Goal: Task Accomplishment & Management: Manage account settings

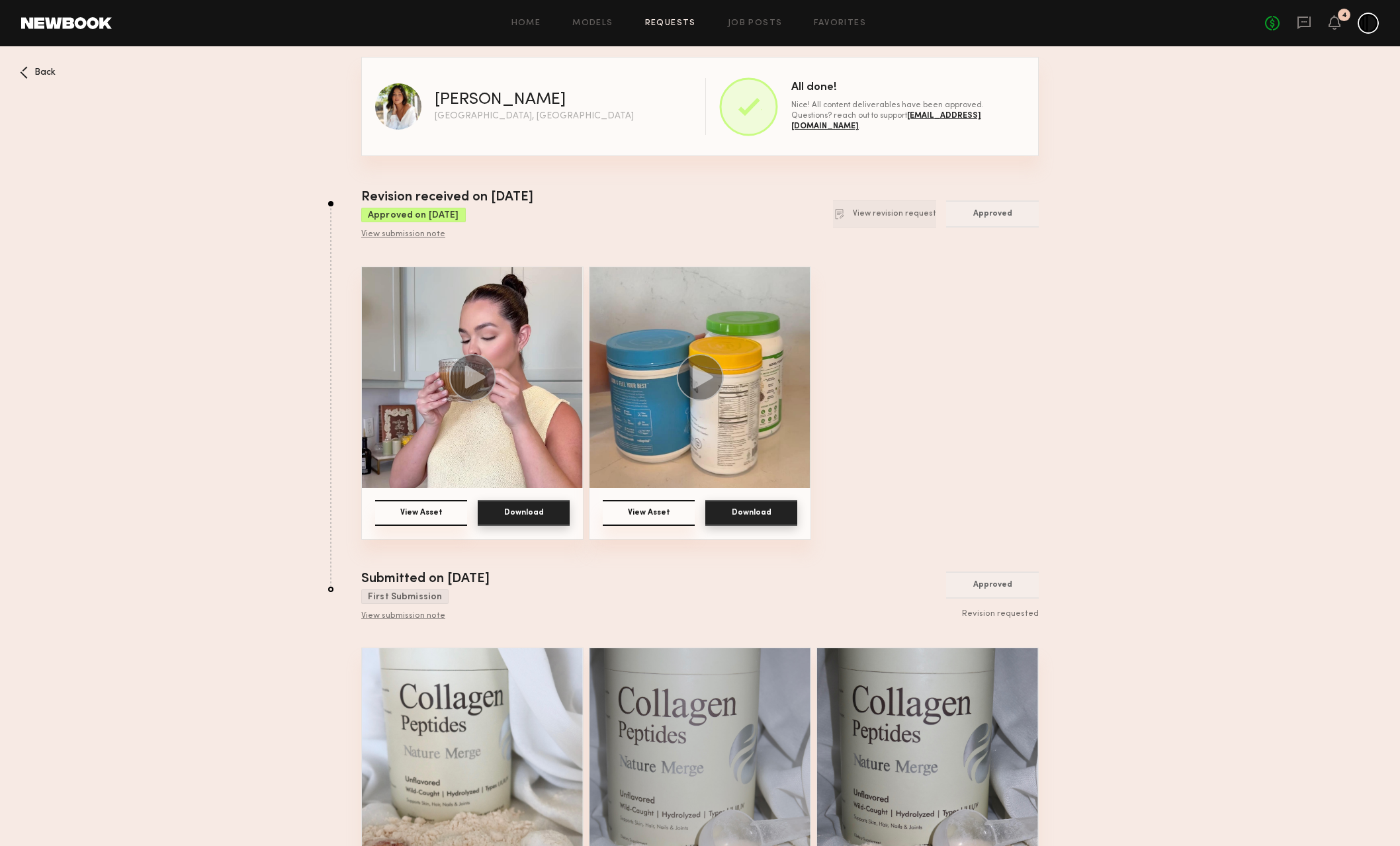
click at [21, 73] on icon at bounding box center [24, 72] width 8 height 12
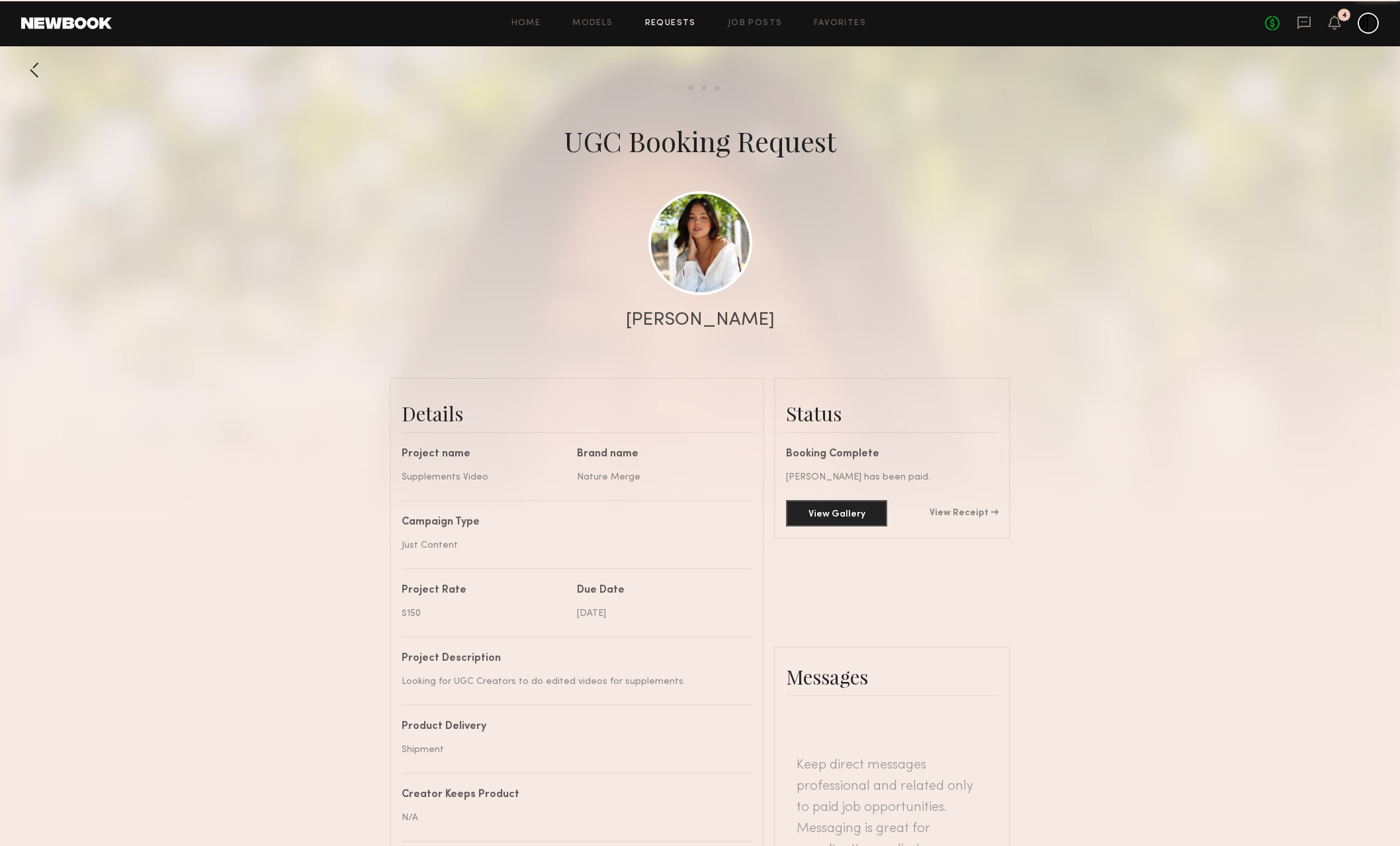
scroll to position [2627, 0]
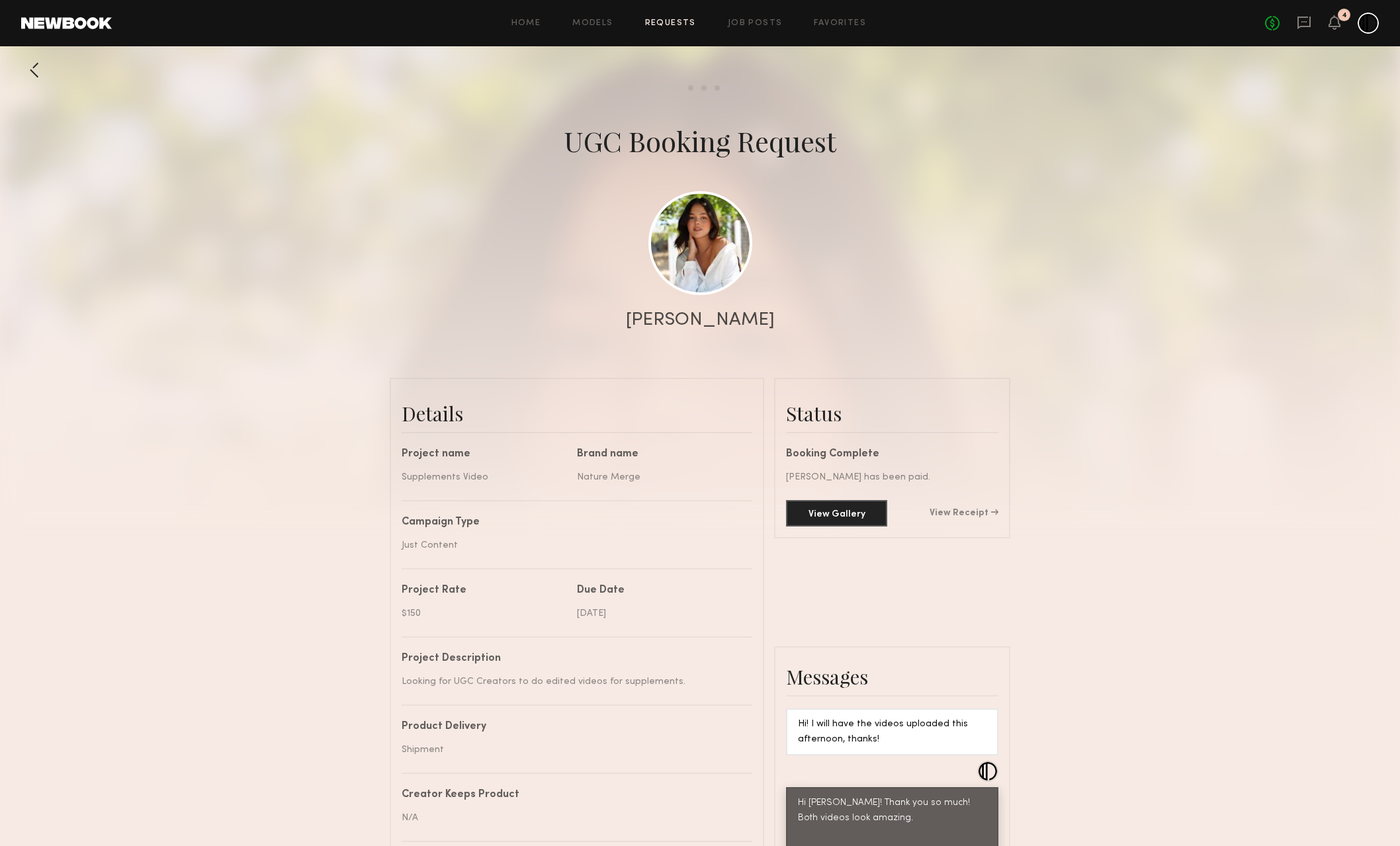
click at [38, 62] on div at bounding box center [34, 70] width 27 height 27
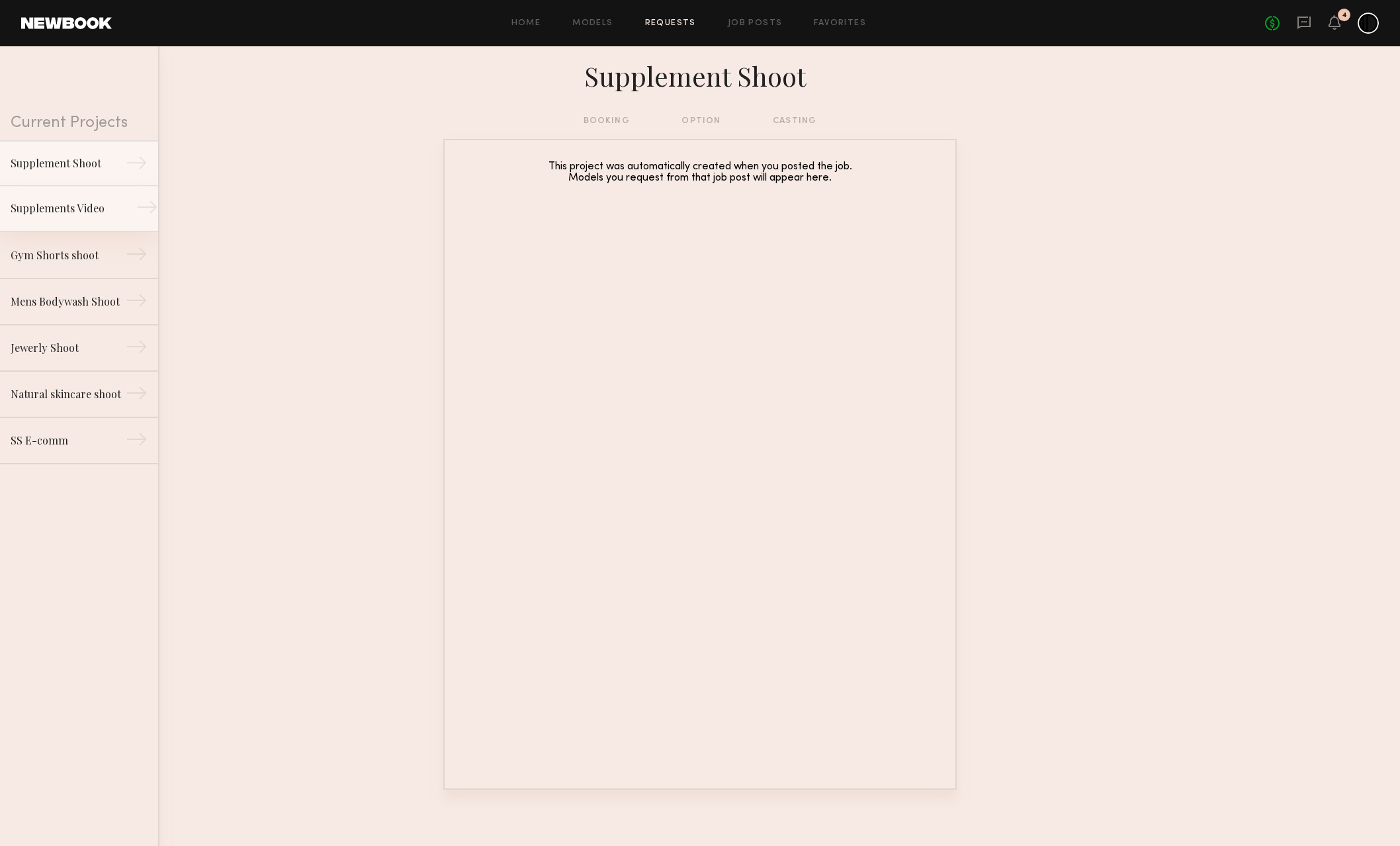
click at [77, 197] on link "Supplements Video →" at bounding box center [79, 209] width 158 height 47
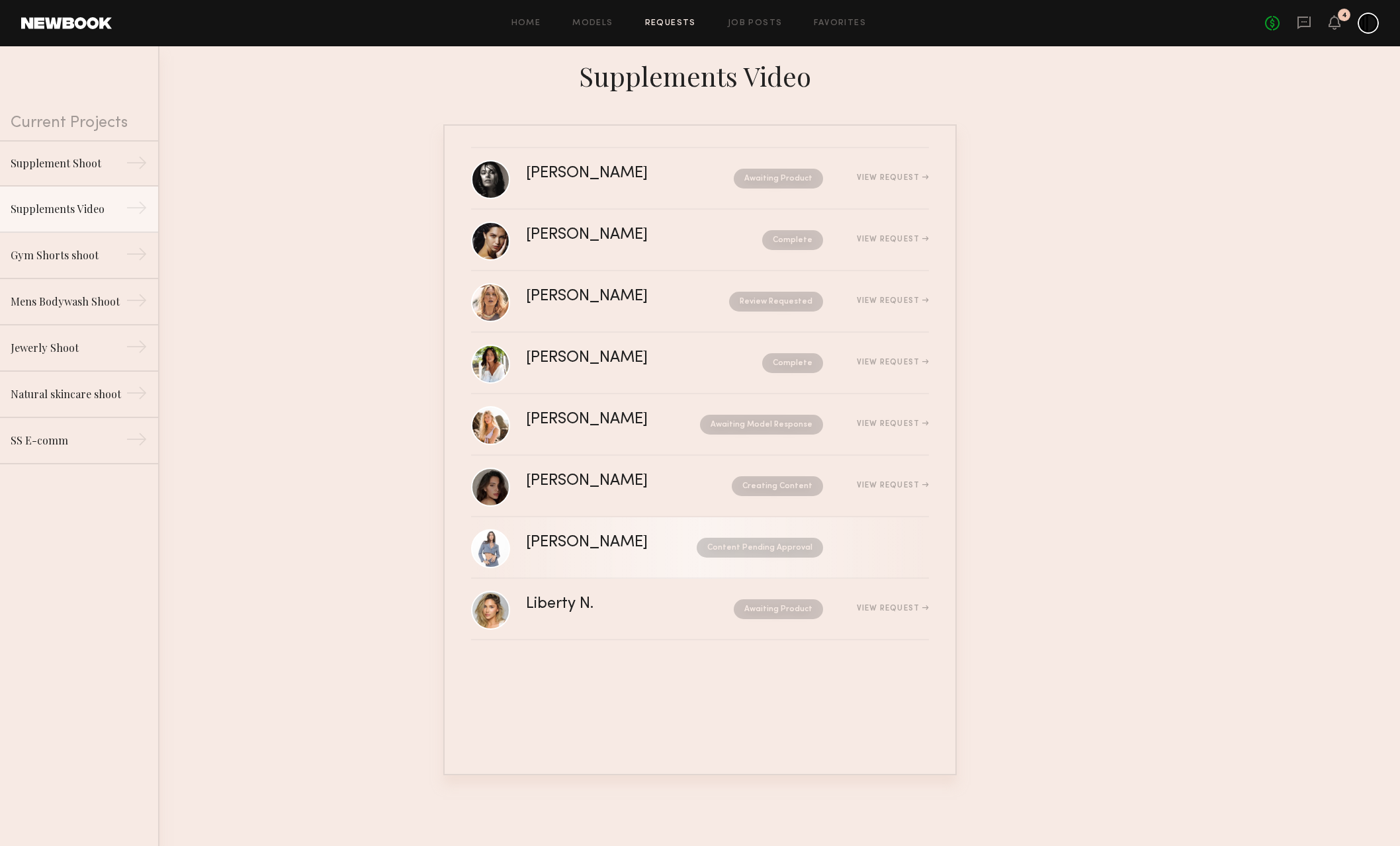
click at [629, 551] on div "[PERSON_NAME] Content Pending Approval" at bounding box center [727, 548] width 403 height 25
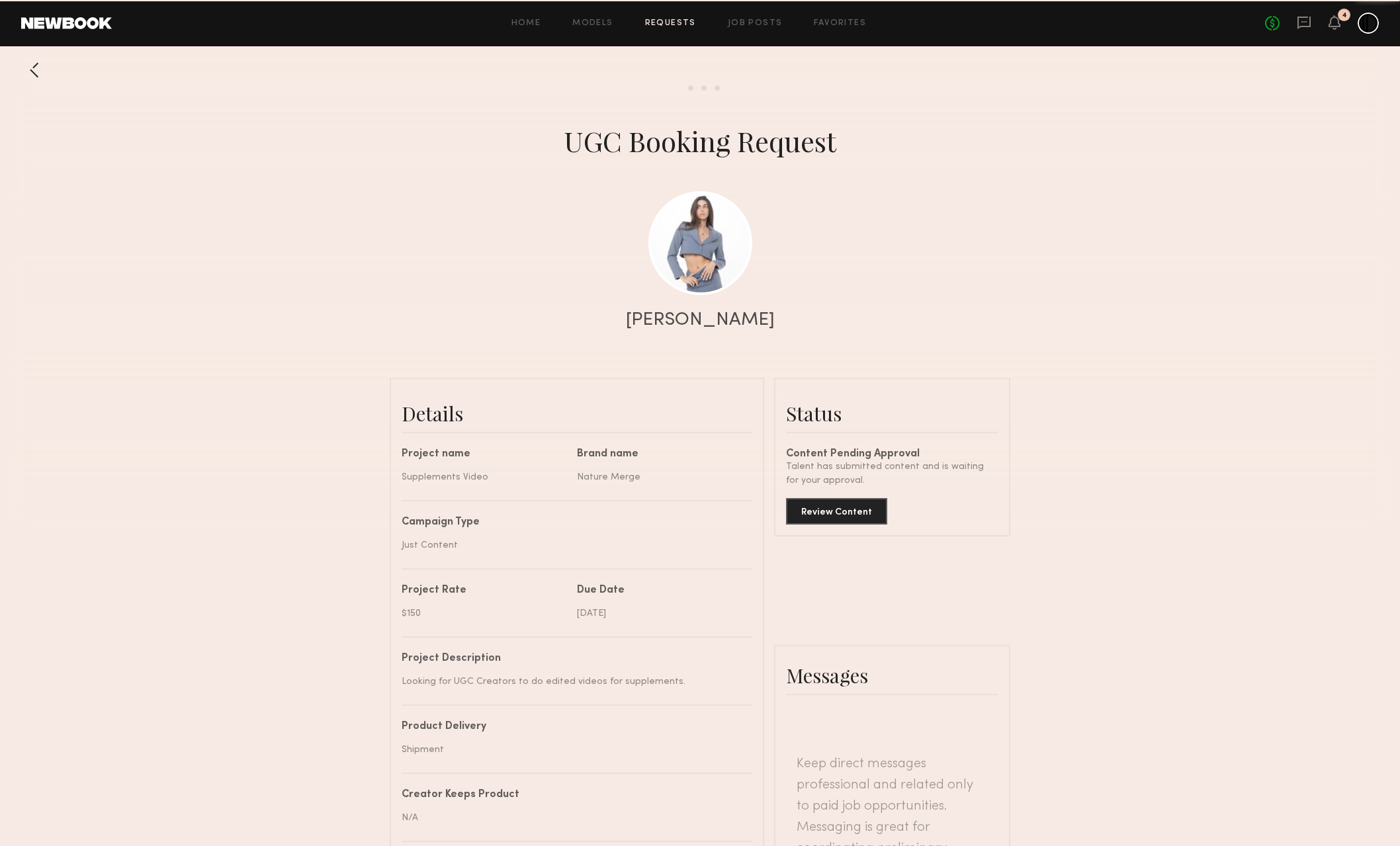
scroll to position [1947, 0]
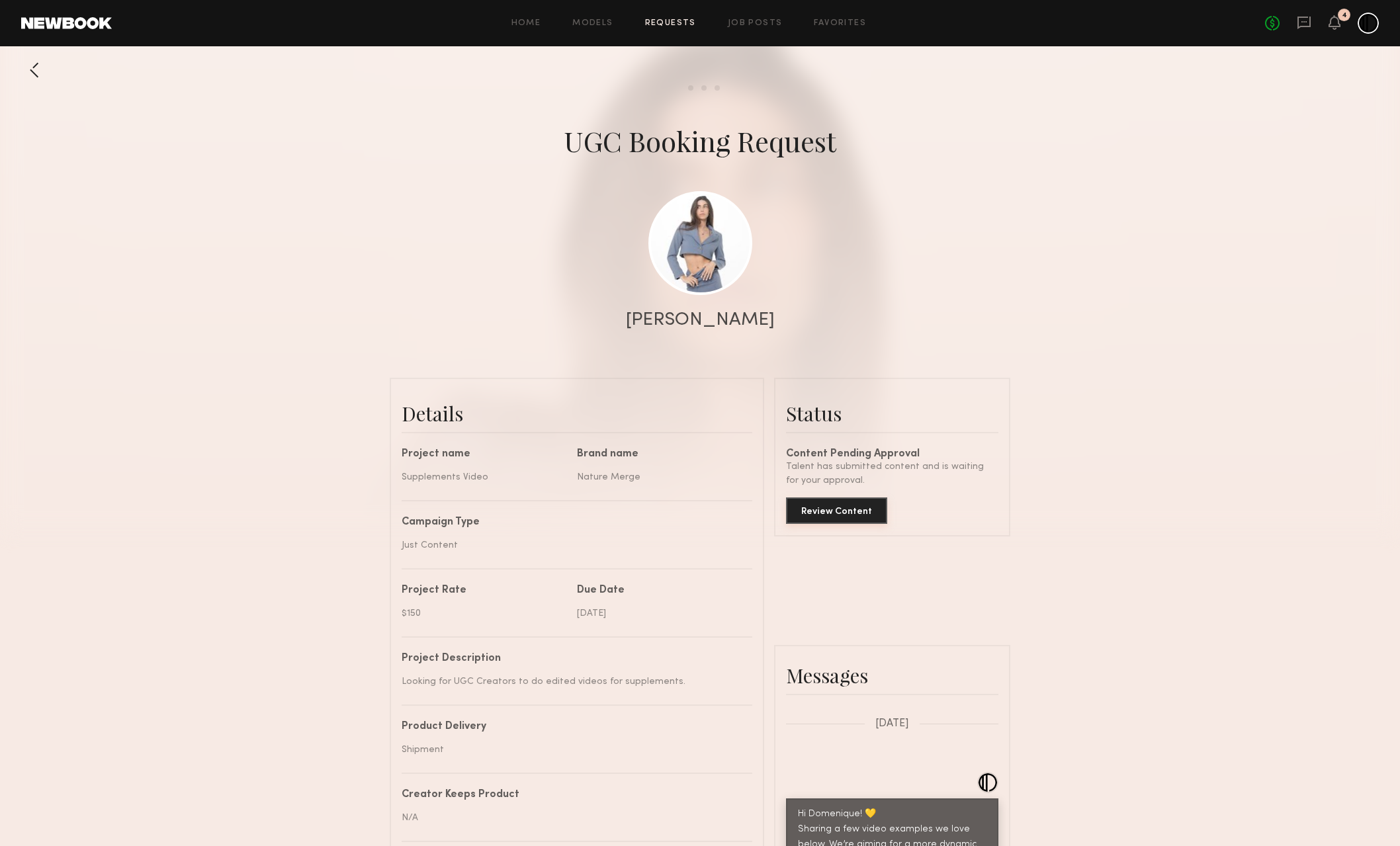
click at [837, 515] on button "Review Content" at bounding box center [836, 511] width 102 height 27
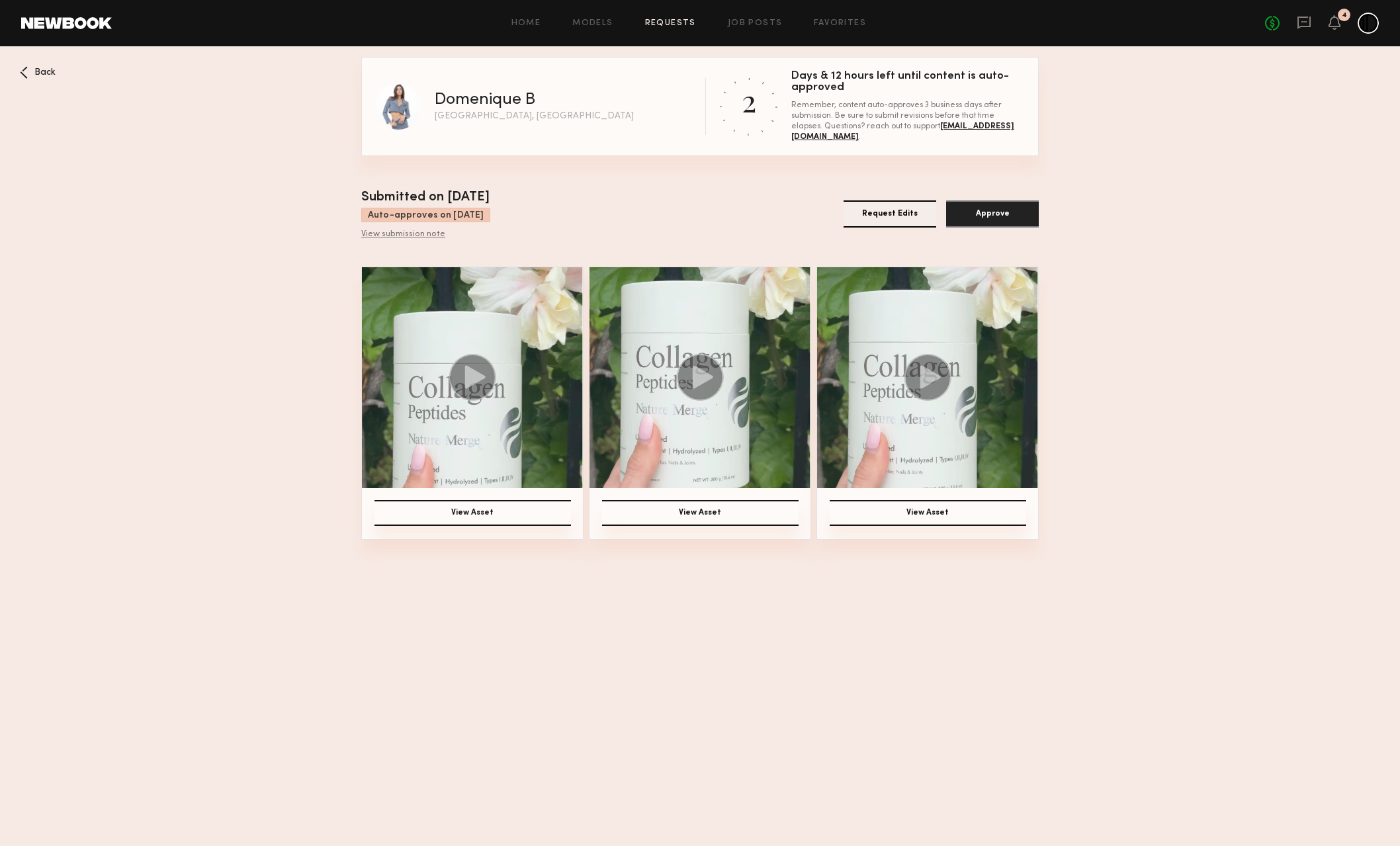
click at [693, 442] on img at bounding box center [700, 377] width 221 height 221
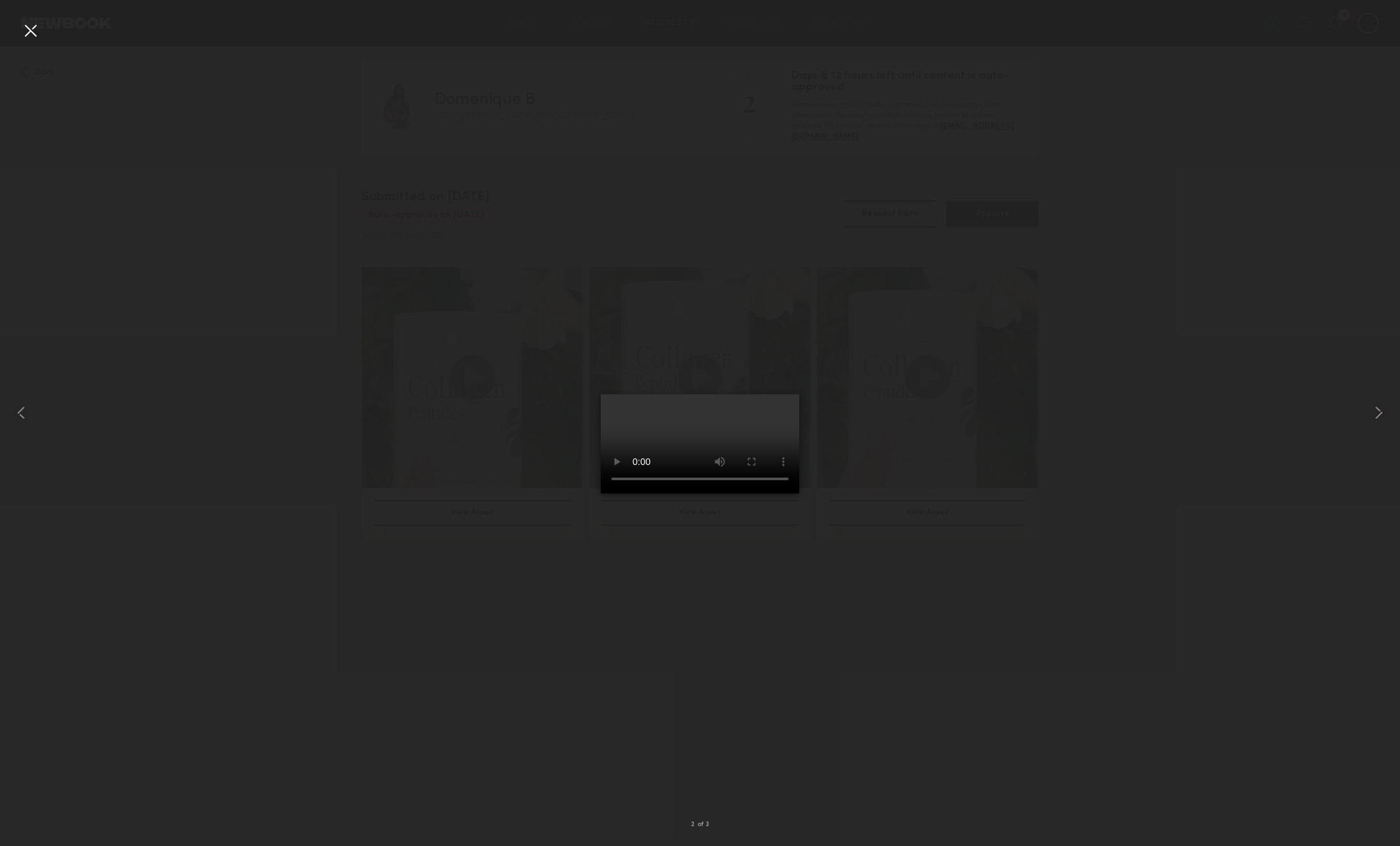
click at [32, 25] on div at bounding box center [30, 30] width 21 height 21
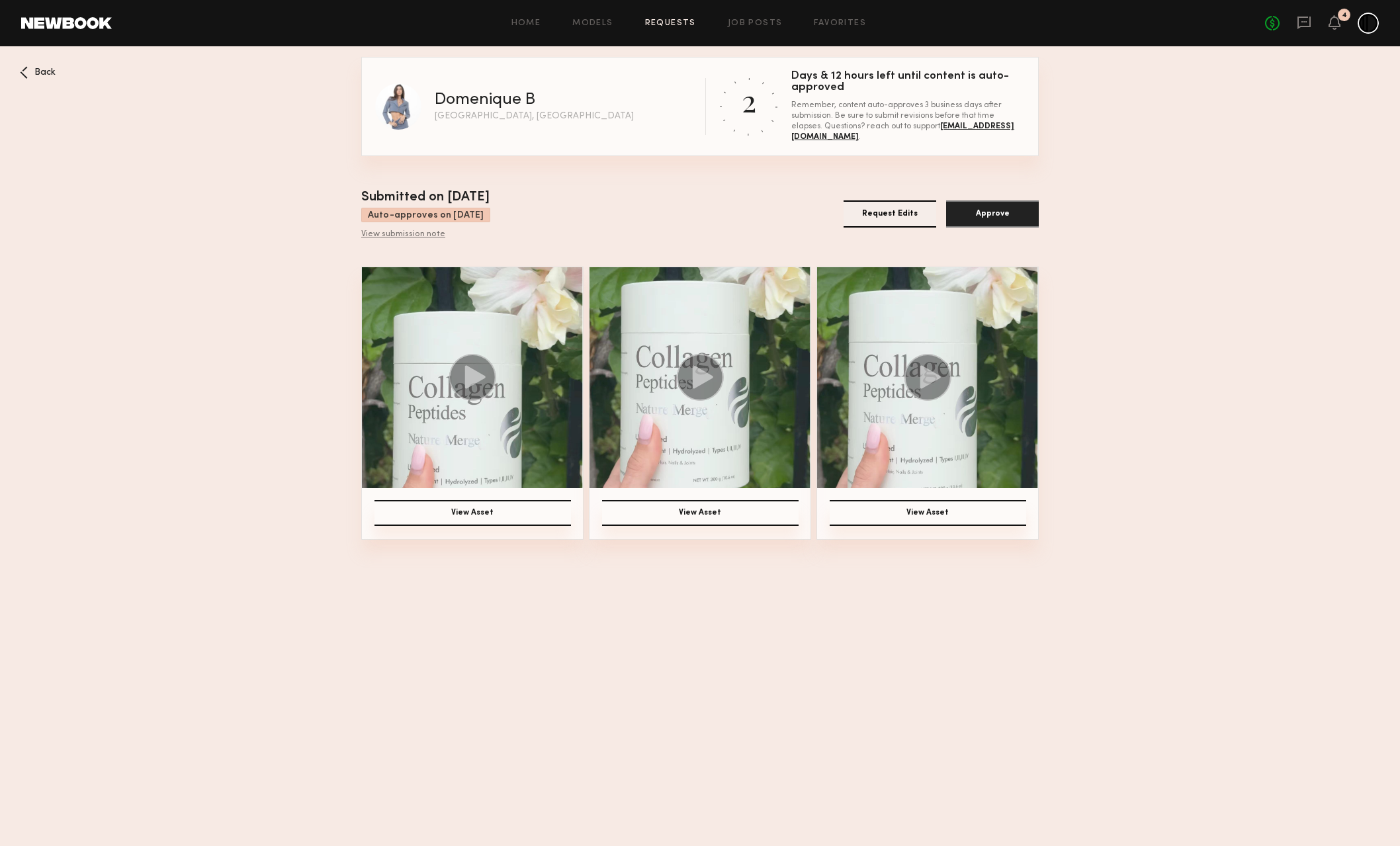
click at [917, 467] on img at bounding box center [928, 377] width 221 height 221
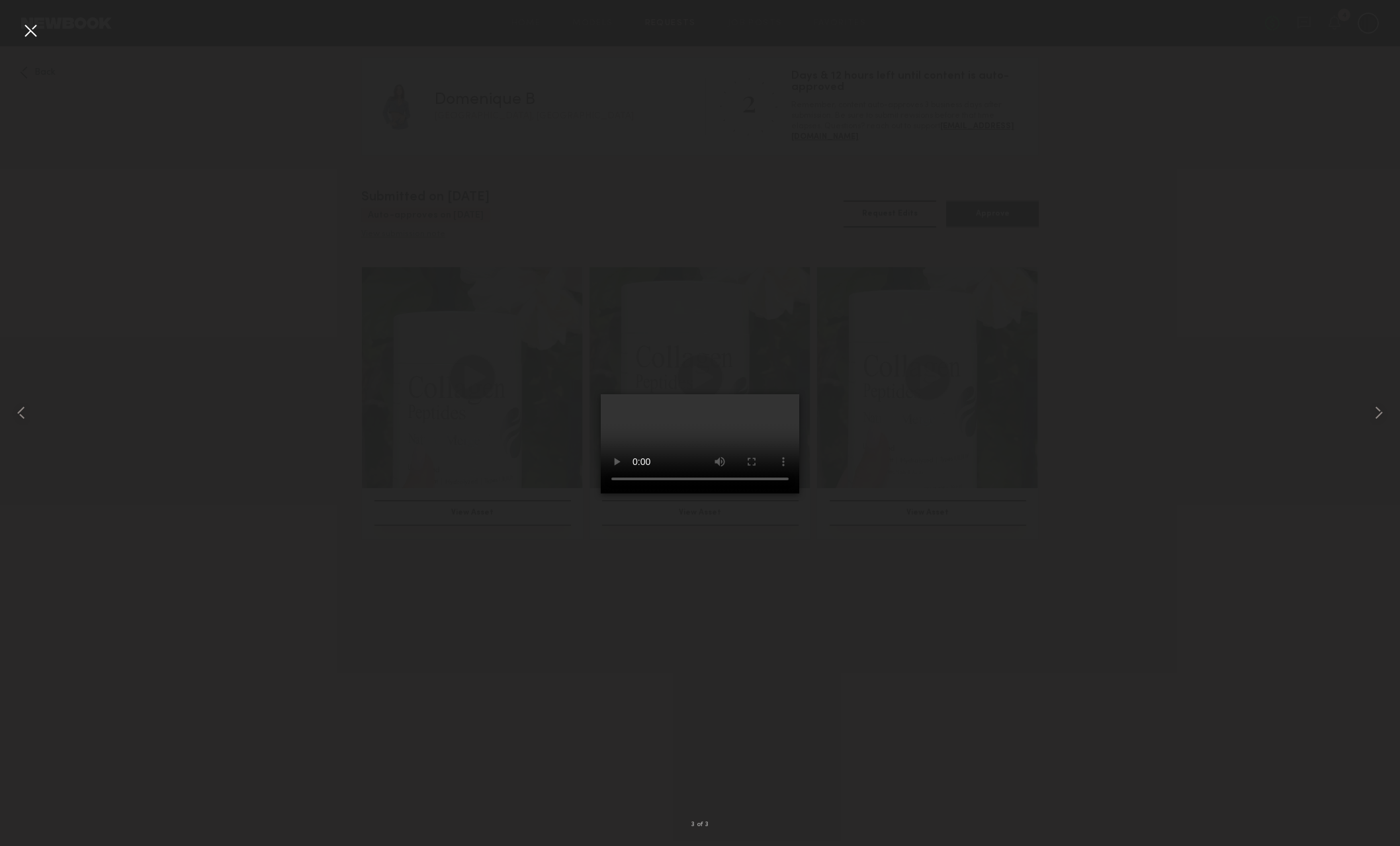
click at [40, 28] on div at bounding box center [30, 30] width 21 height 21
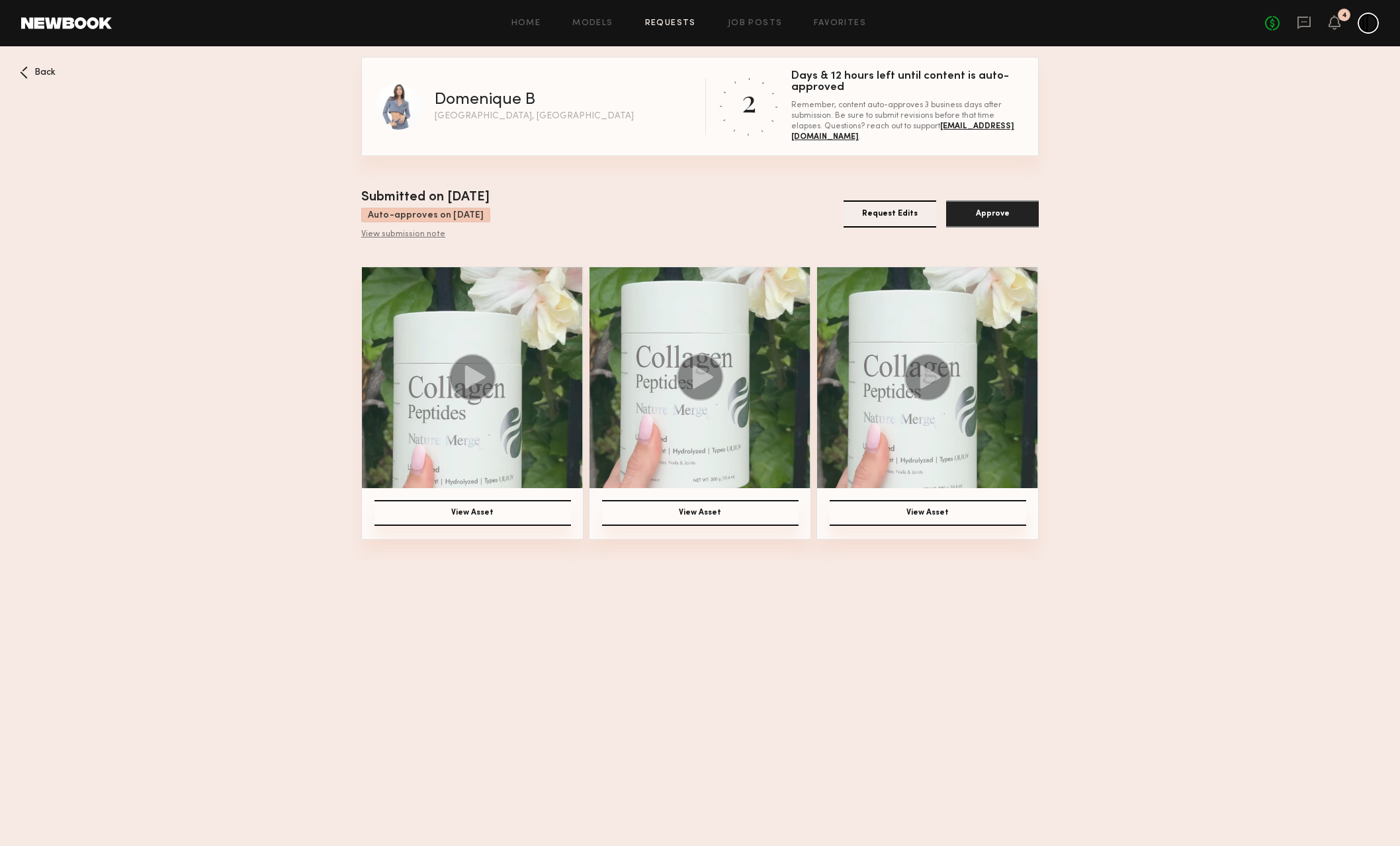
click at [430, 470] on img at bounding box center [472, 377] width 221 height 221
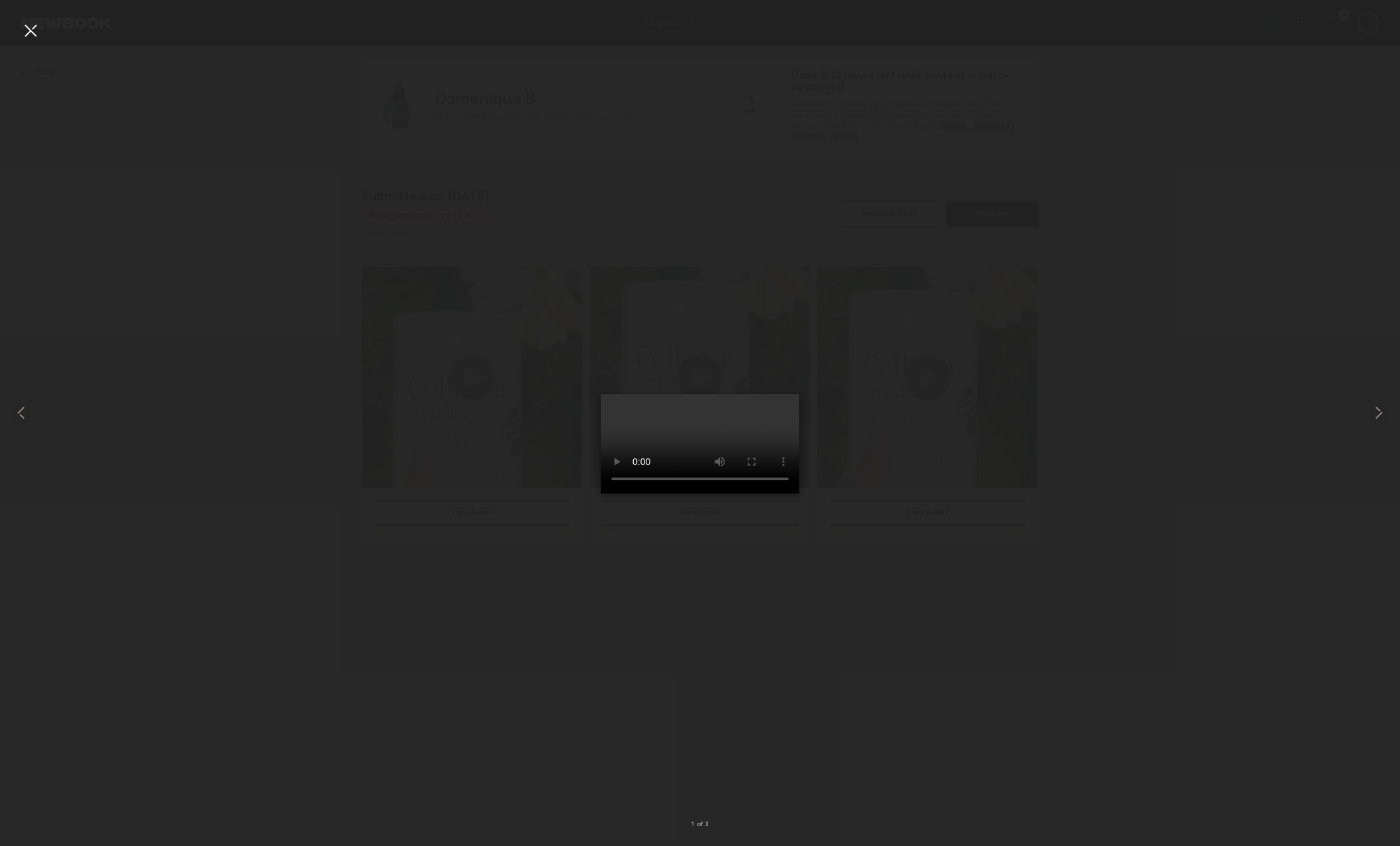
click at [29, 31] on div at bounding box center [30, 30] width 21 height 21
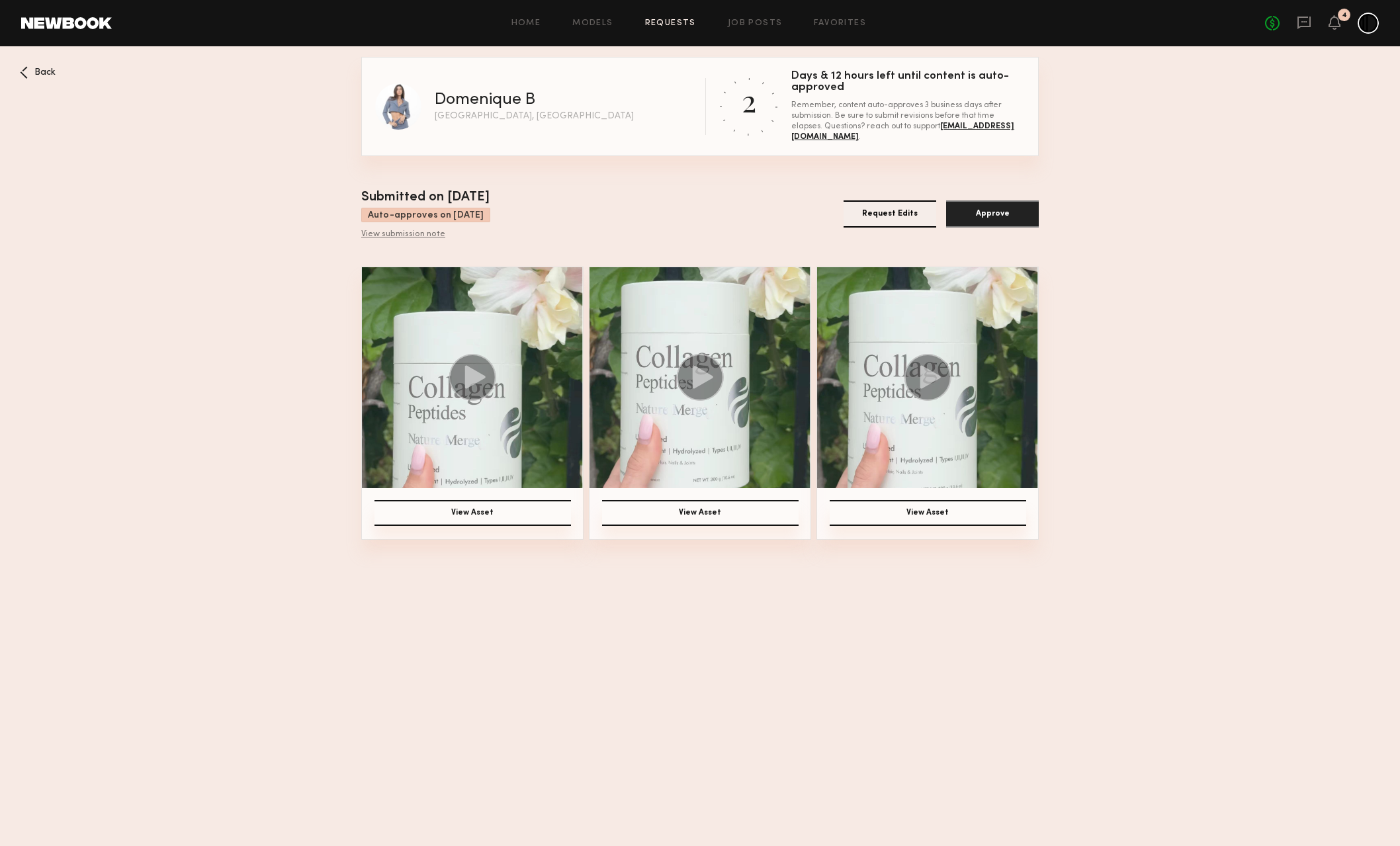
click at [29, 75] on div "Back" at bounding box center [38, 72] width 36 height 12
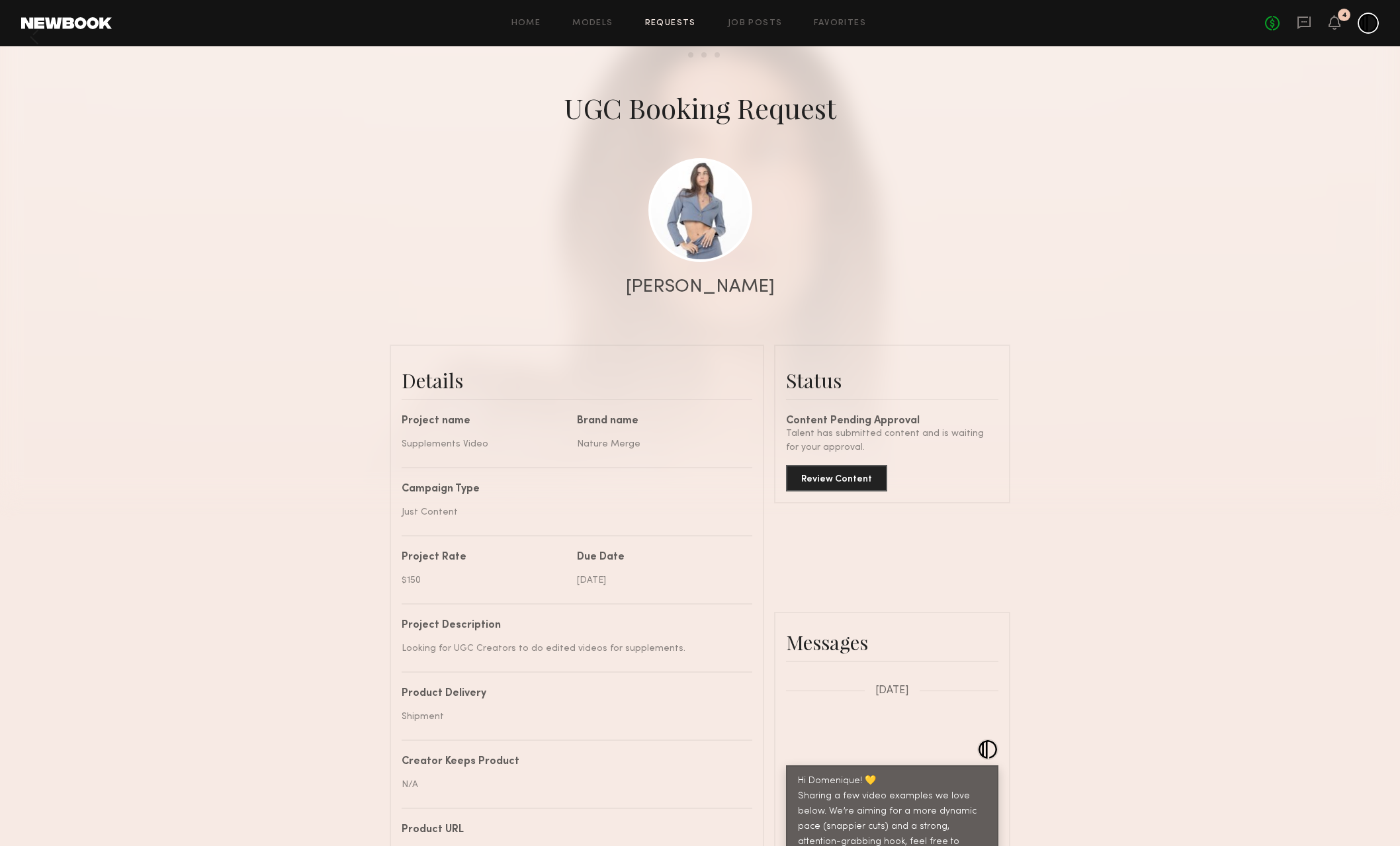
scroll to position [31, 0]
